Goal: Task Accomplishment & Management: Use online tool/utility

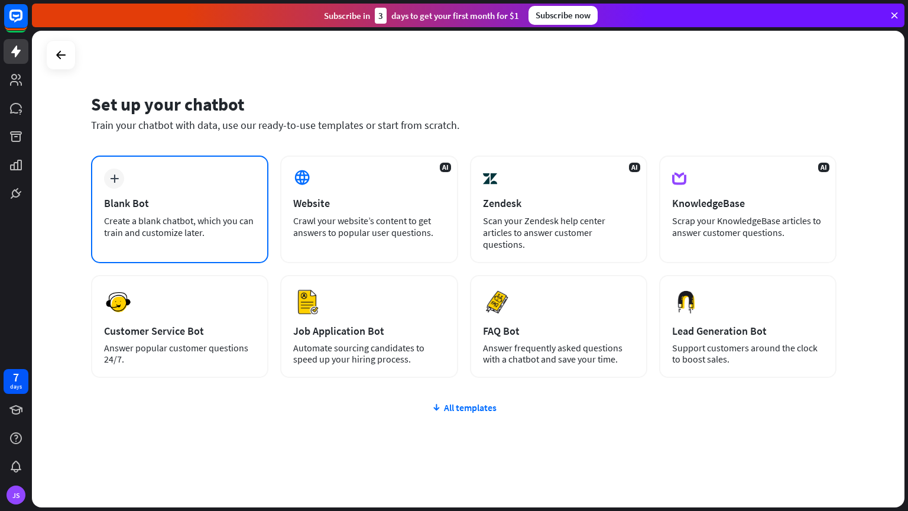
click at [189, 195] on div "plus Blank Bot Create a blank chatbot, which you can train and customize later." at bounding box center [179, 210] width 177 height 108
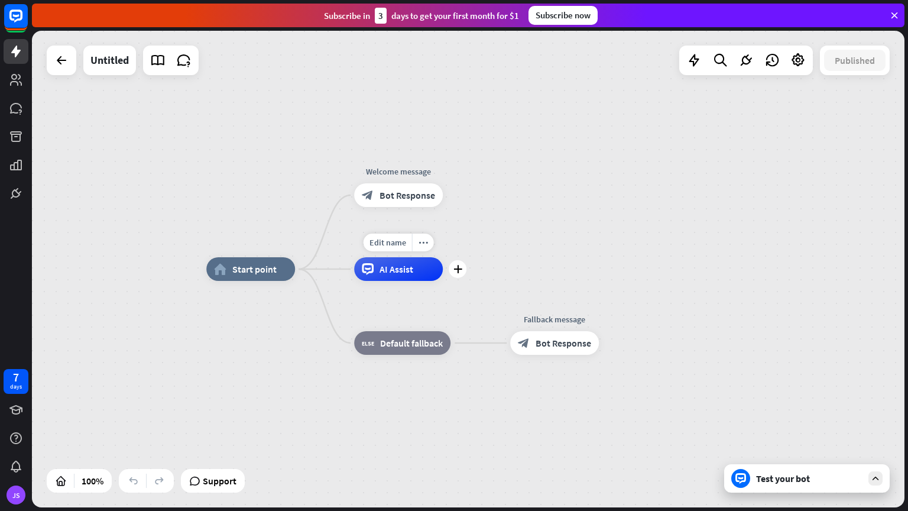
click at [399, 271] on span "AI Assist" at bounding box center [397, 269] width 34 height 12
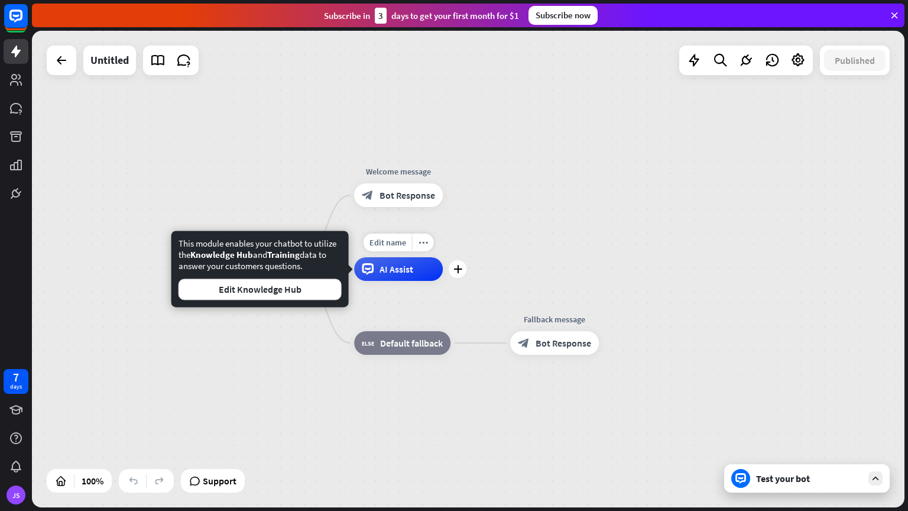
click at [383, 266] on span "AI Assist" at bounding box center [397, 269] width 34 height 12
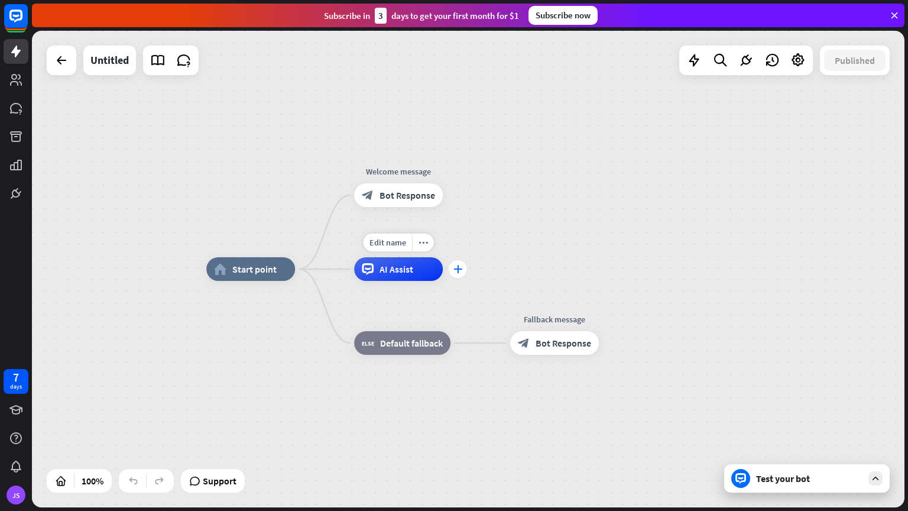
click at [461, 267] on icon "plus" at bounding box center [458, 269] width 9 height 8
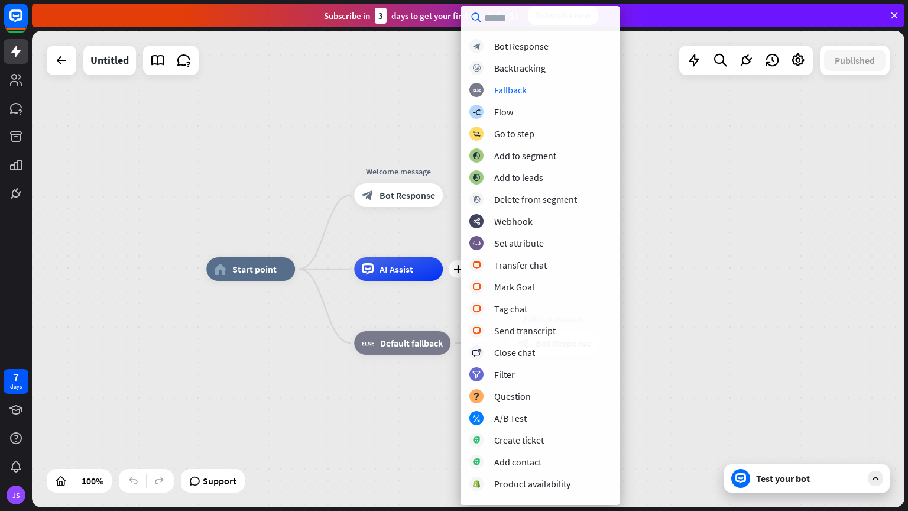
click at [279, 341] on div "home_2 Start point Welcome message block_bot_response Bot Response Edit name mo…" at bounding box center [642, 507] width 873 height 477
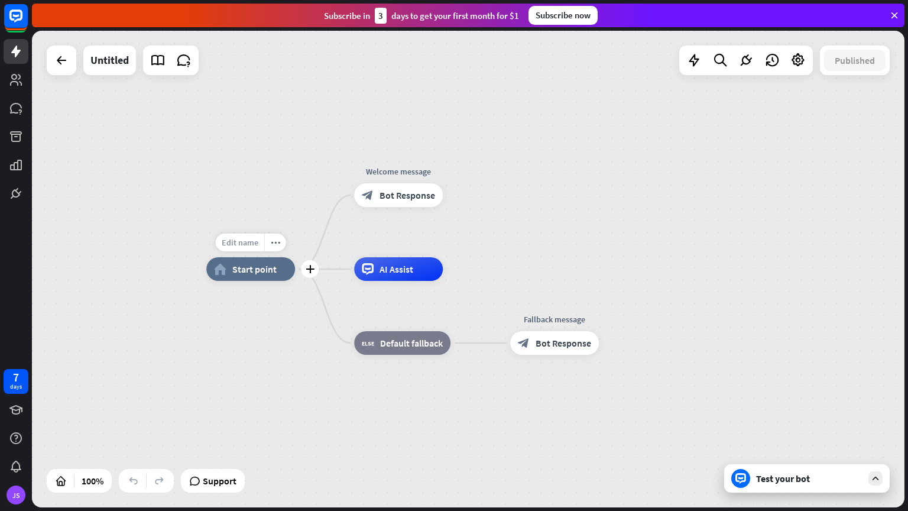
click at [250, 250] on div "Edit name" at bounding box center [240, 243] width 48 height 18
click at [393, 242] on span "Edit name" at bounding box center [388, 242] width 37 height 11
click at [780, 484] on div "Test your bot" at bounding box center [809, 479] width 106 height 12
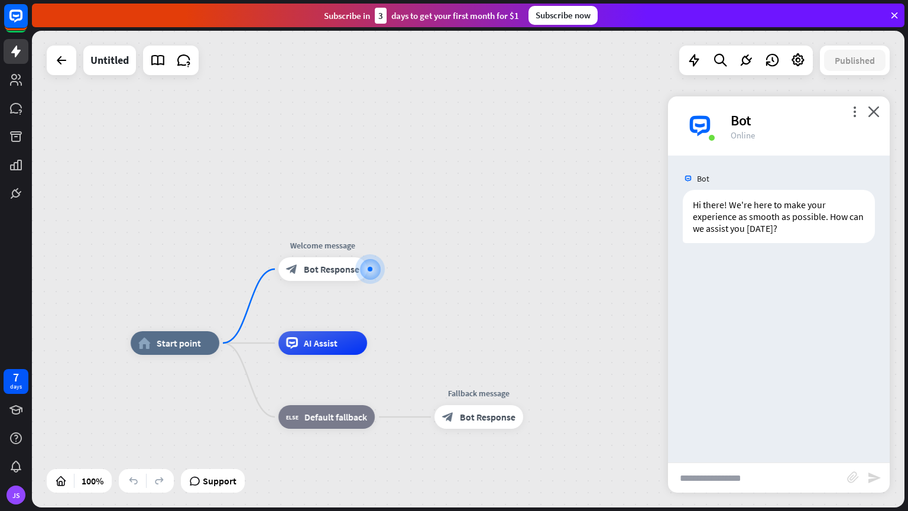
click at [746, 476] on input "text" at bounding box center [757, 478] width 179 height 30
